Goal: Find specific page/section: Find specific page/section

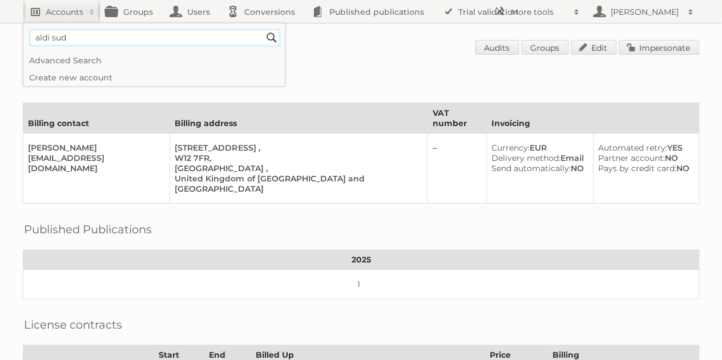
type input"] "aldi sud"
click at [263, 29] on input "Search" at bounding box center [271, 37] width 17 height 17
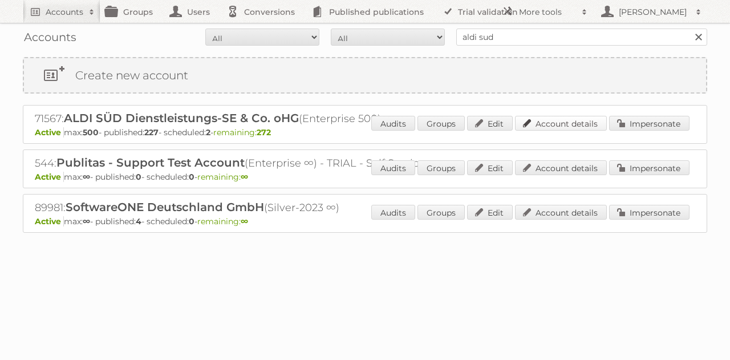
click at [550, 124] on link "Account details" at bounding box center [561, 123] width 92 height 15
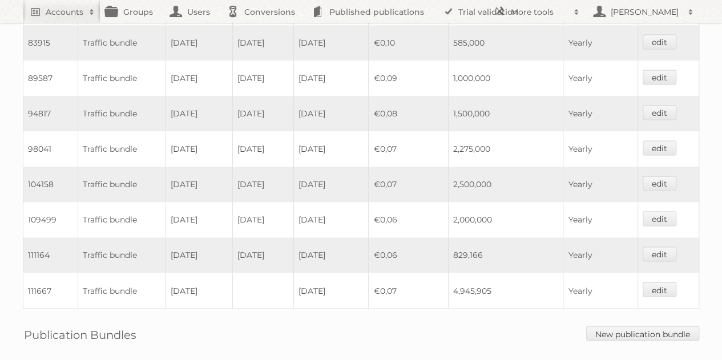
scroll to position [799, 0]
